Goal: Information Seeking & Learning: Learn about a topic

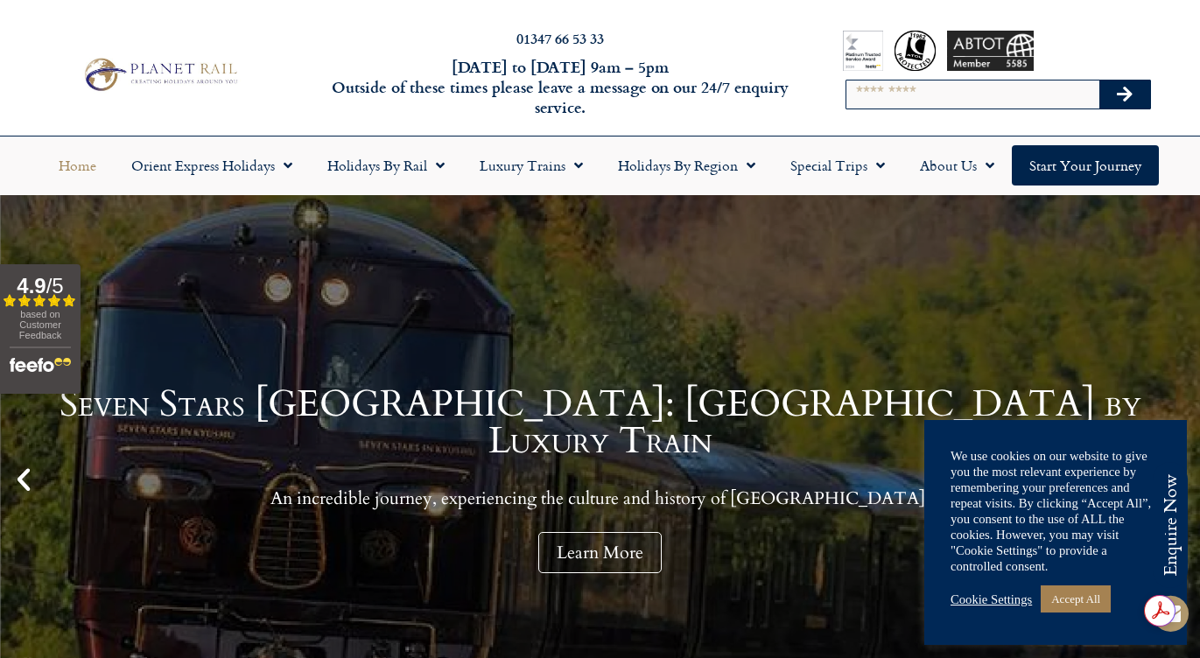
click at [200, 72] on img at bounding box center [160, 74] width 164 height 40
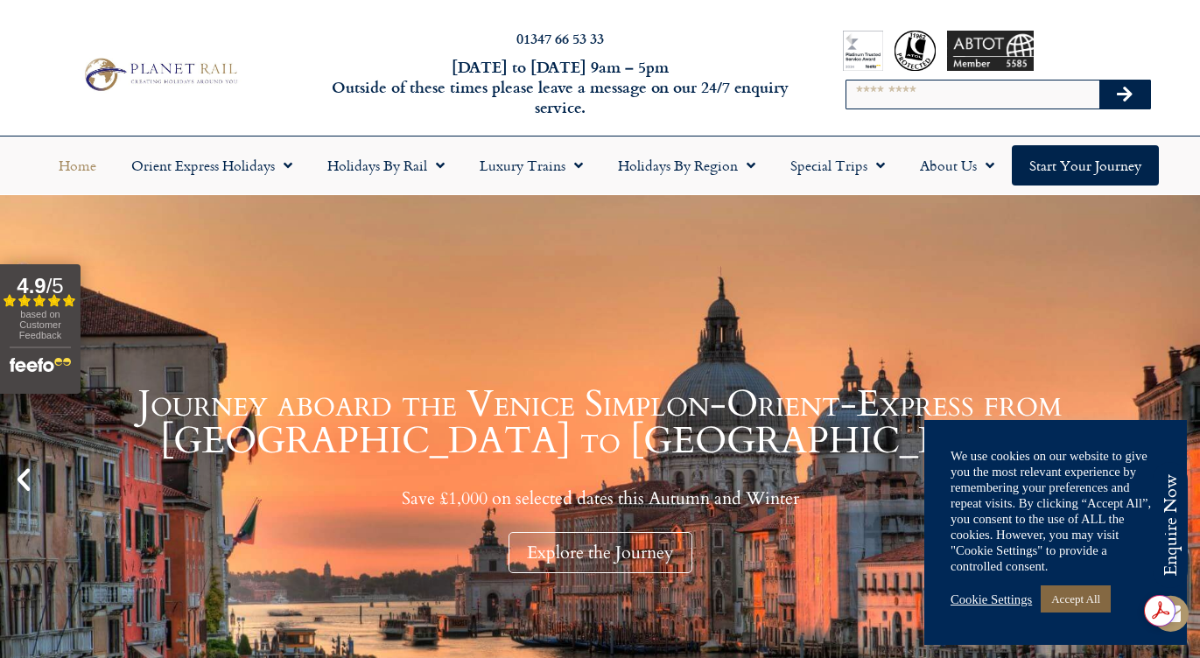
click at [1093, 600] on link "Accept All" at bounding box center [1075, 598] width 70 height 27
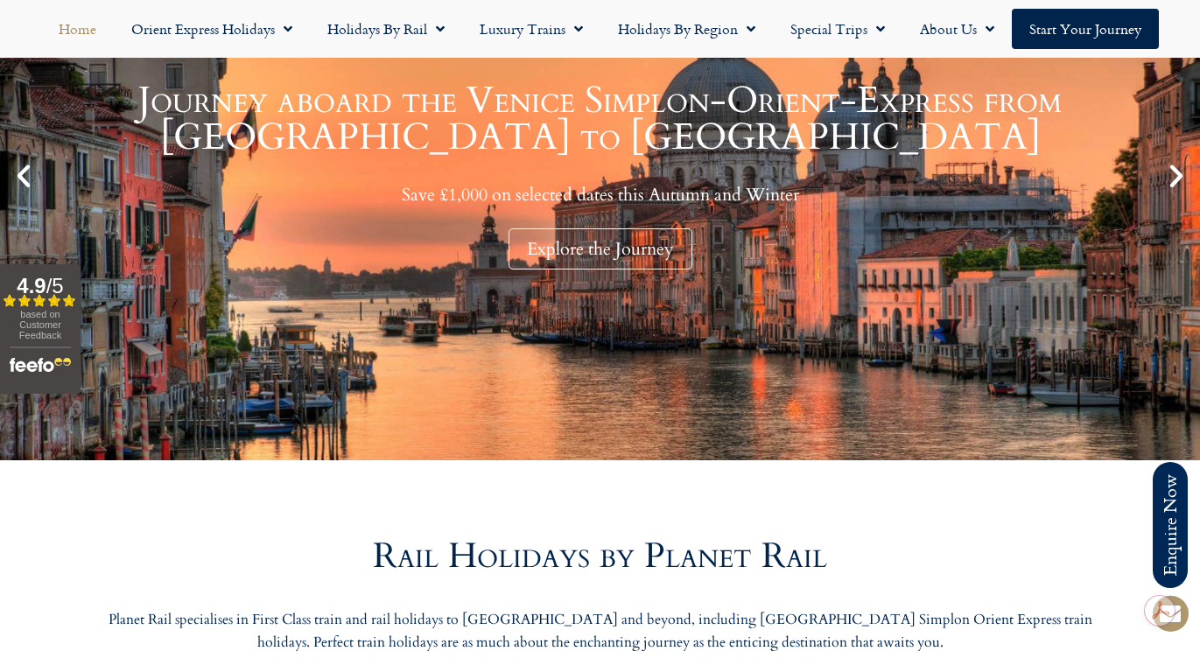
scroll to position [361, 0]
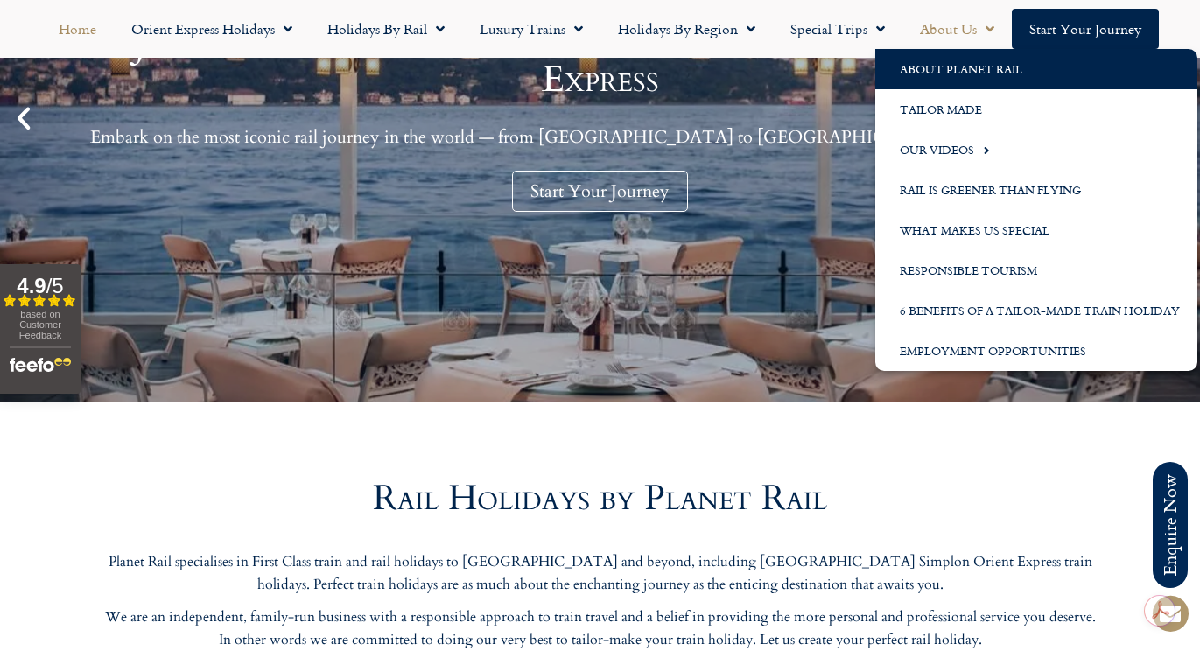
click at [947, 68] on link "About Planet Rail" at bounding box center [1036, 69] width 322 height 40
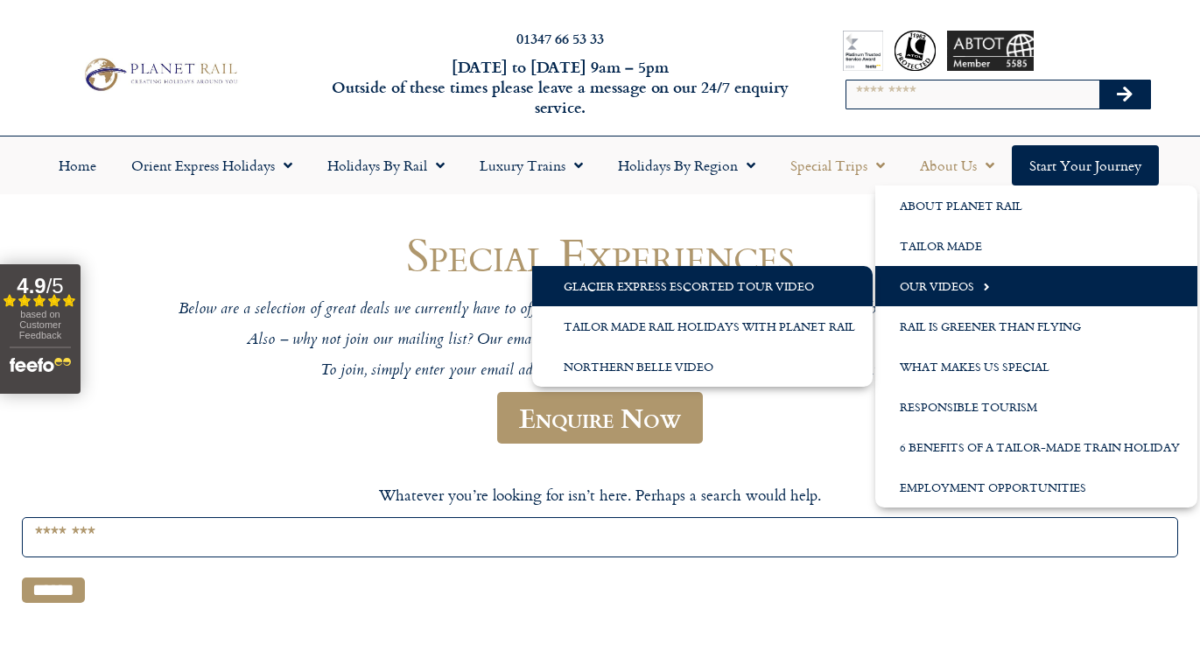
click at [744, 291] on link "Glacier Express Escorted Tour Video" at bounding box center [702, 286] width 340 height 40
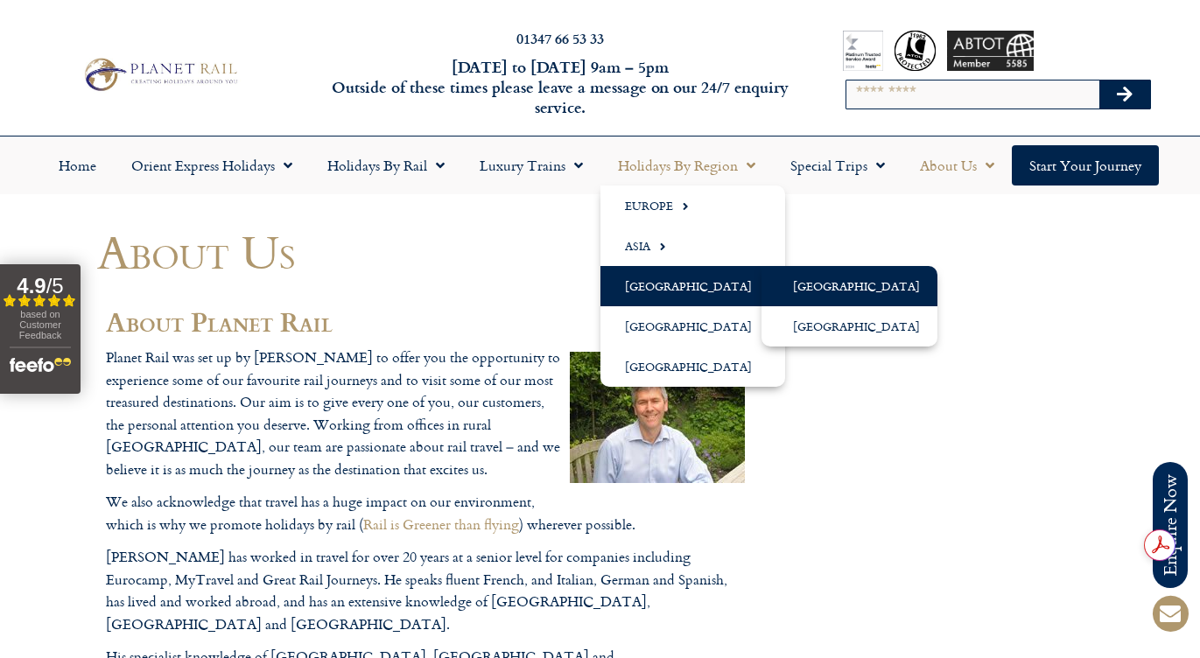
click at [789, 285] on link "[GEOGRAPHIC_DATA]" at bounding box center [849, 286] width 176 height 40
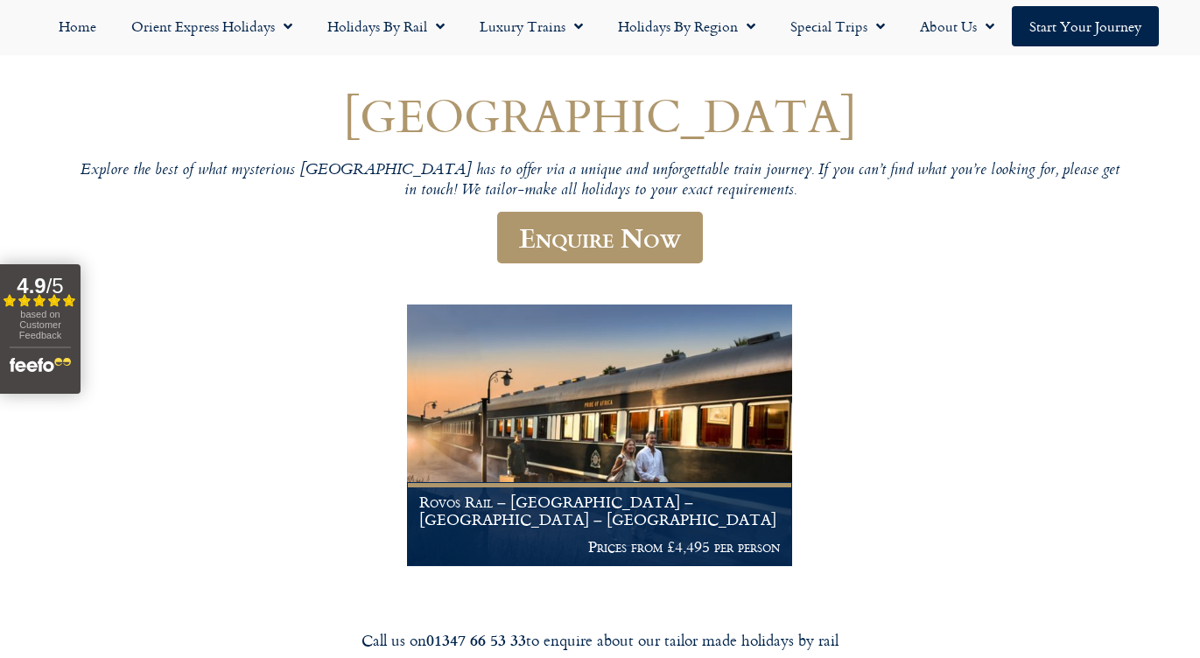
scroll to position [132, 0]
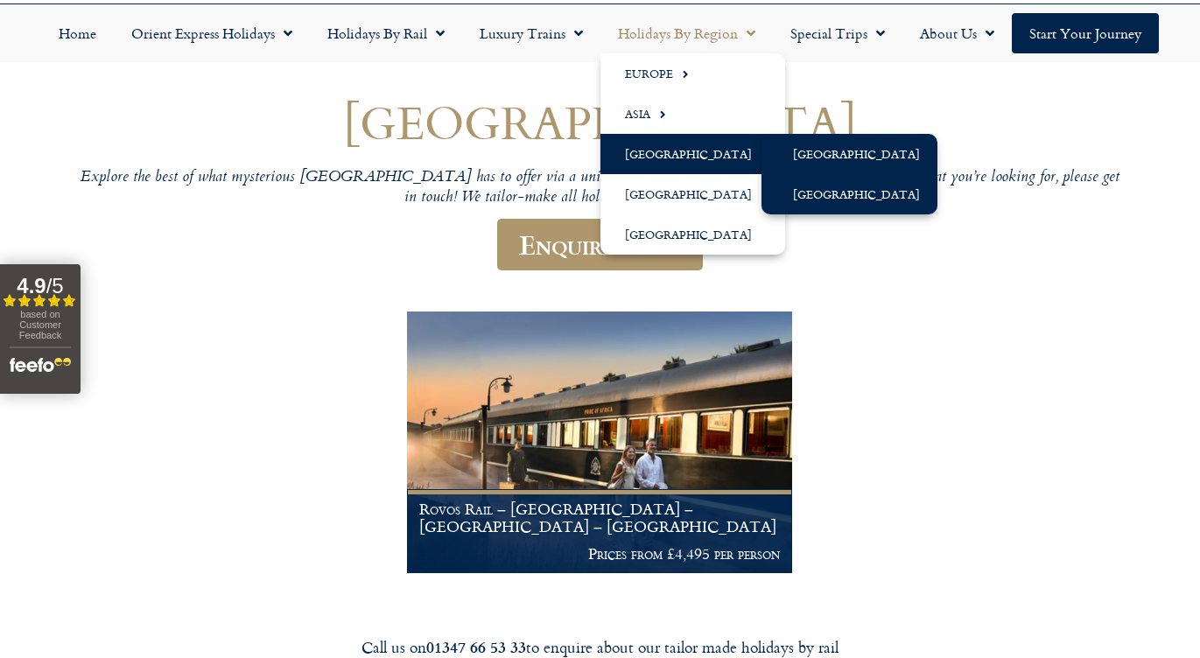
click at [810, 196] on link "[GEOGRAPHIC_DATA]" at bounding box center [849, 194] width 176 height 40
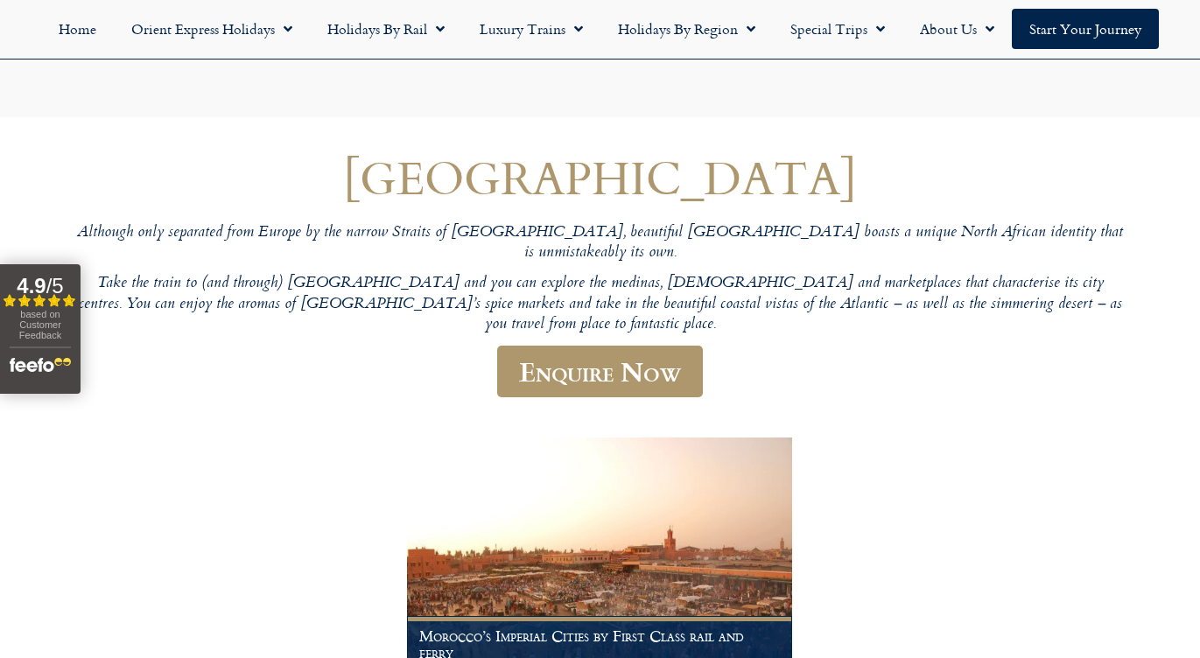
scroll to position [279, 0]
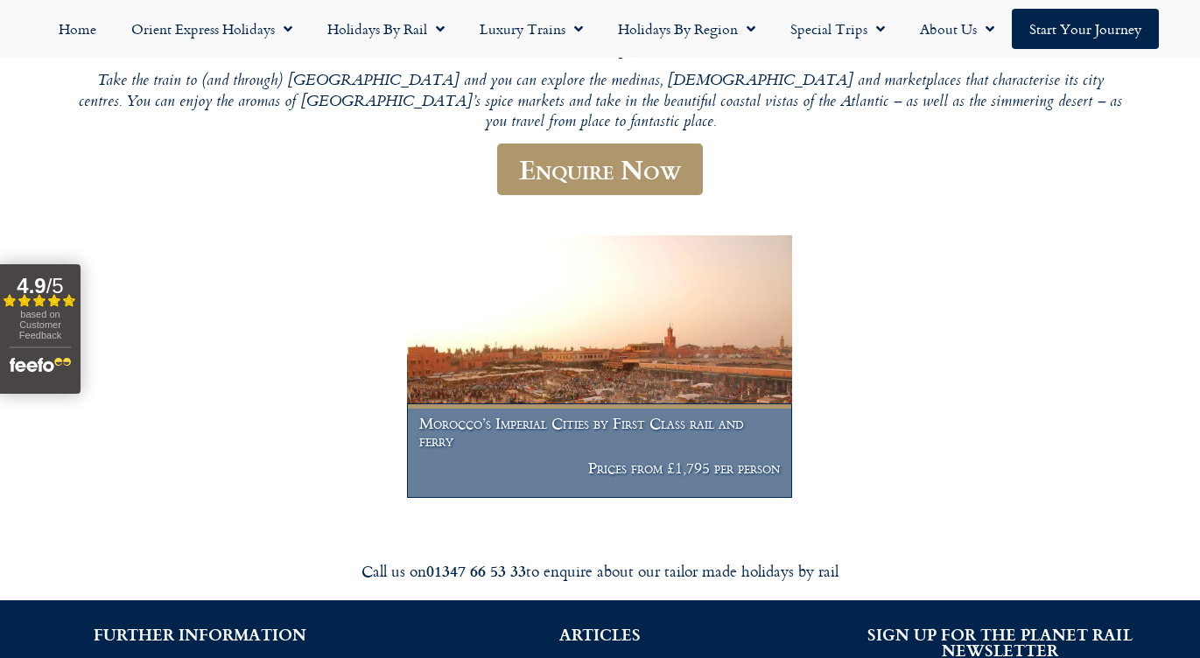
click at [591, 415] on h1 "Morocco’s Imperial Cities by First Class rail and ferry" at bounding box center [599, 432] width 361 height 34
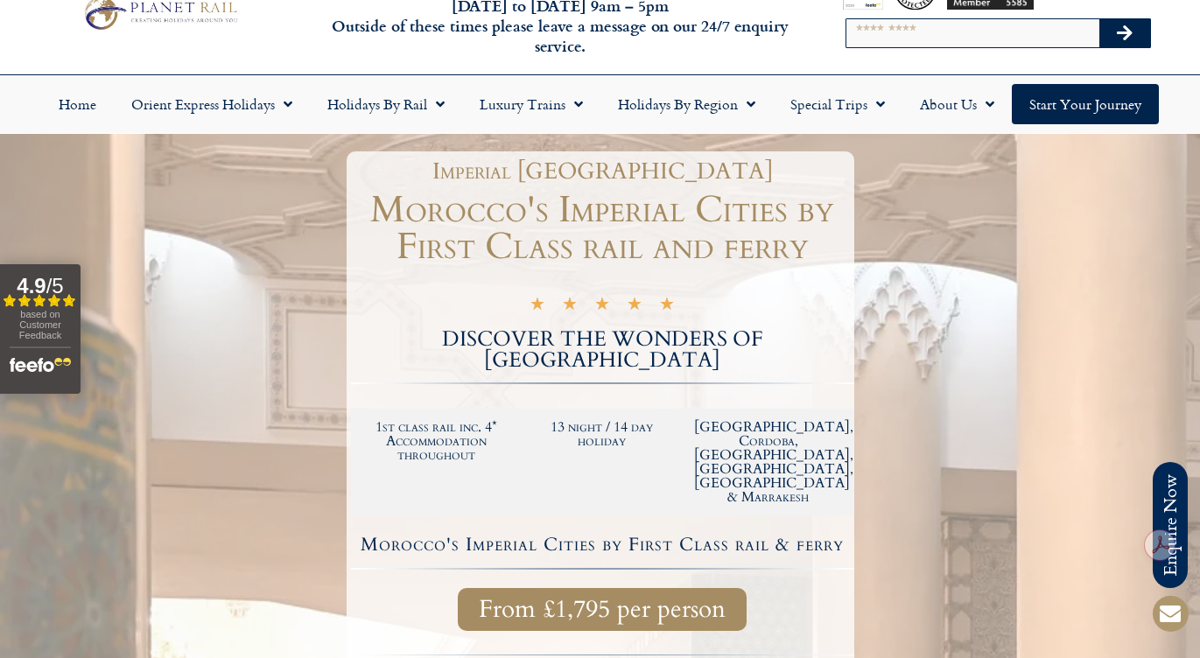
scroll to position [72, 0]
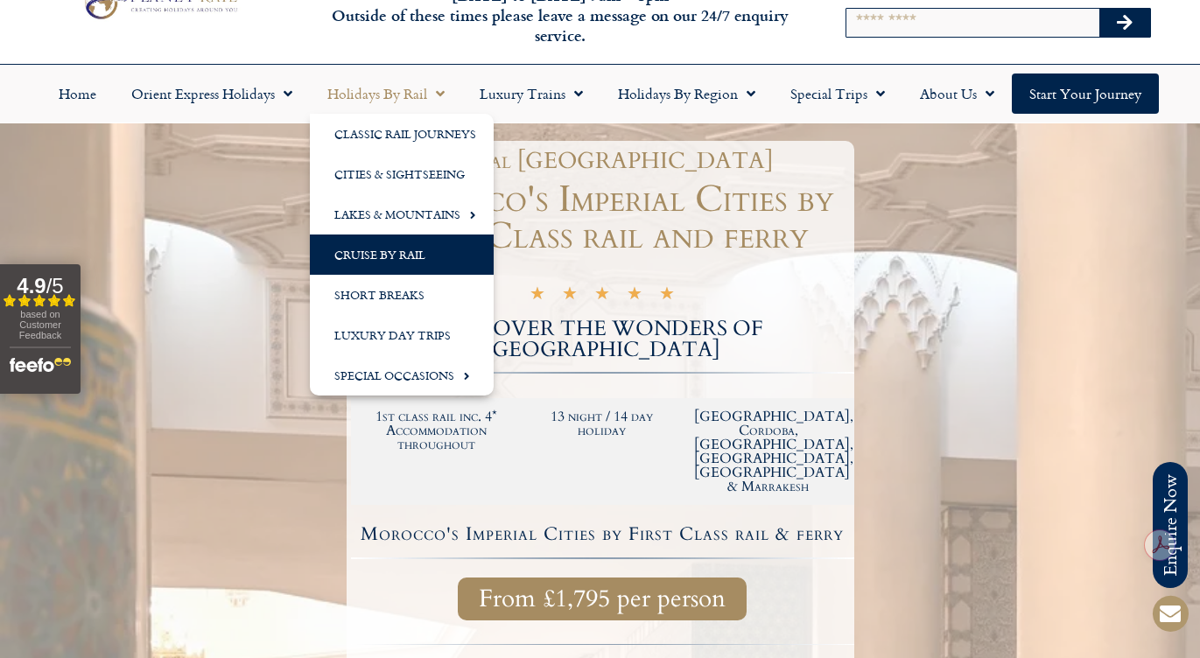
click at [365, 255] on link "Cruise by Rail" at bounding box center [402, 255] width 184 height 40
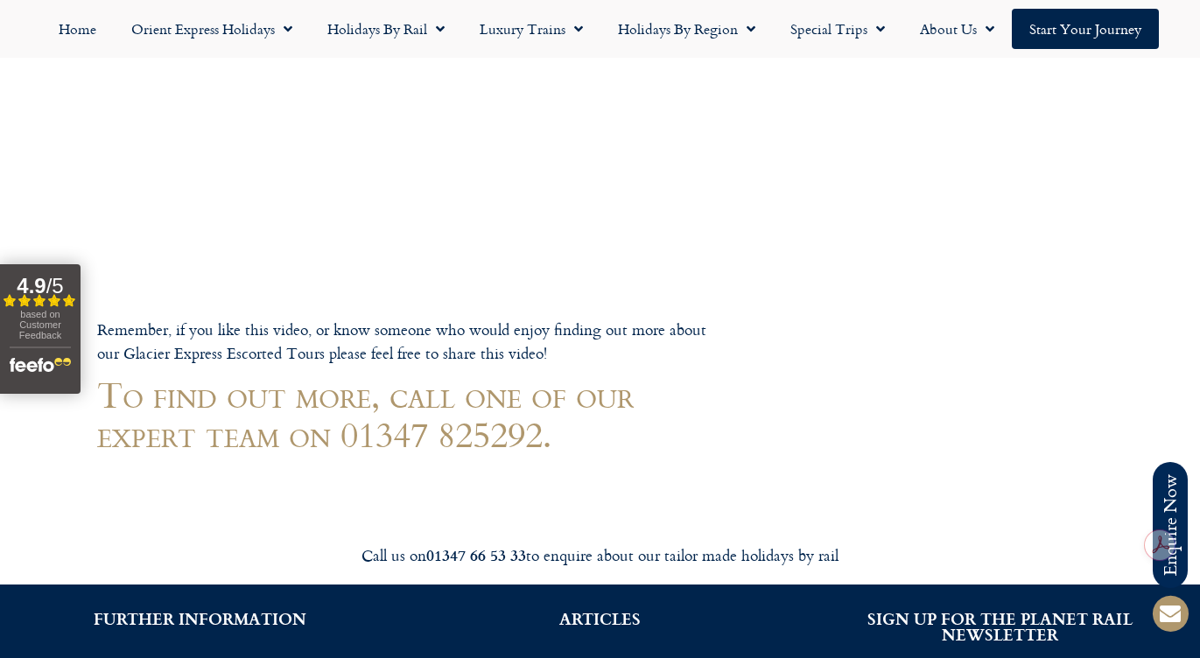
scroll to position [633, 0]
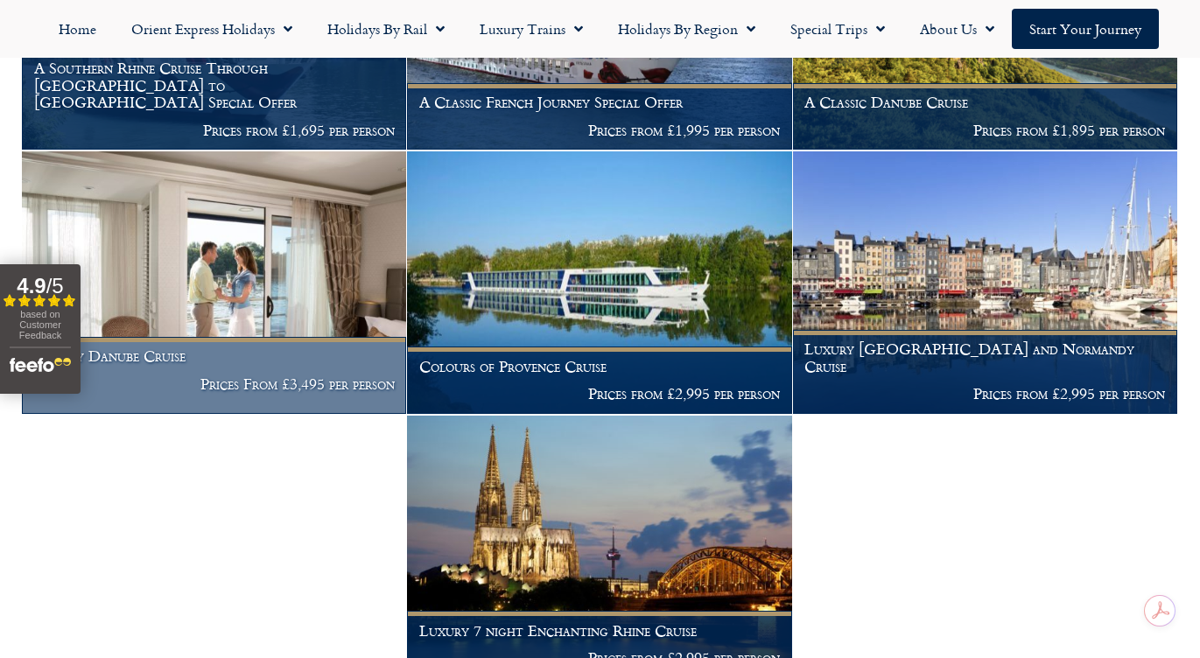
scroll to position [100, 0]
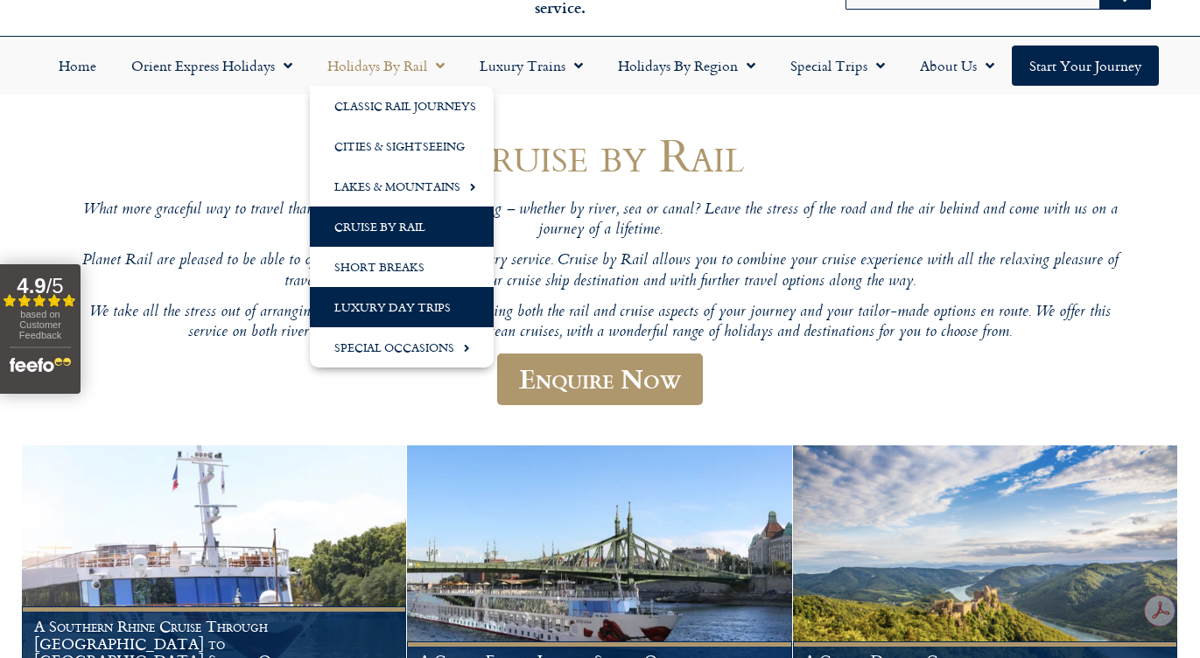
click at [391, 303] on link "Luxury Day Trips" at bounding box center [402, 307] width 184 height 40
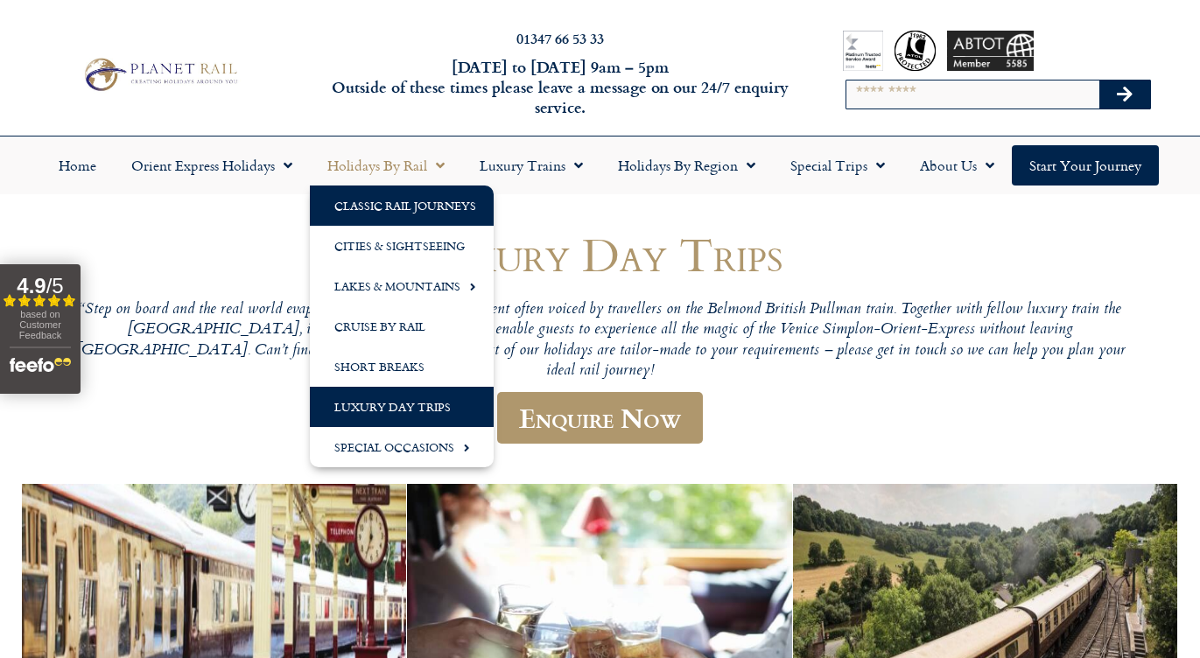
click at [399, 201] on link "Classic Rail Journeys" at bounding box center [402, 206] width 184 height 40
